Goal: Go to known website: Go to known website

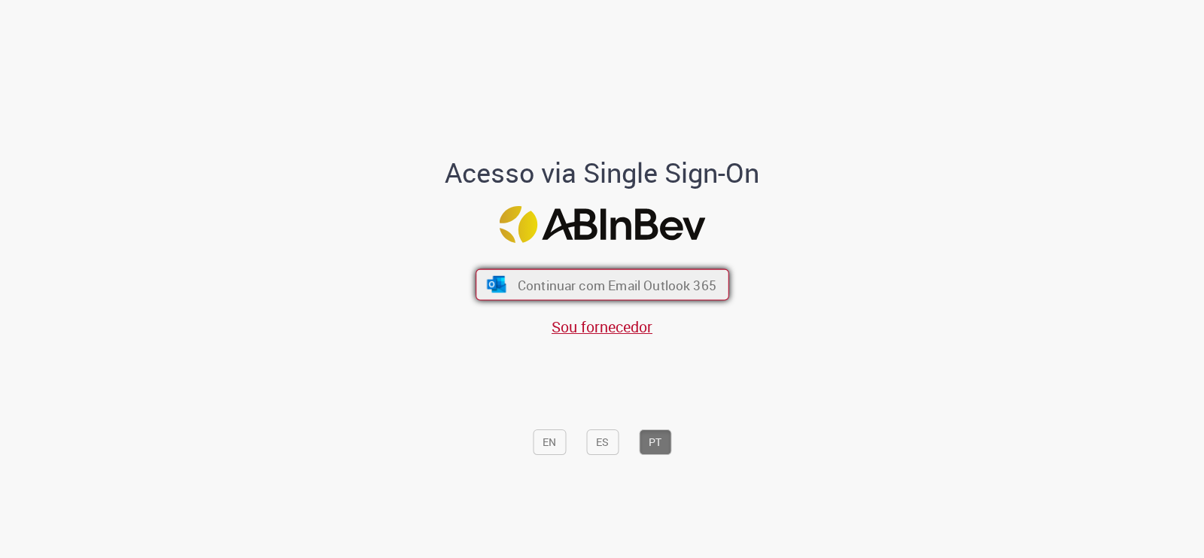
click at [593, 276] on span "Continuar com Email Outlook 365" at bounding box center [616, 284] width 199 height 17
